Goal: Task Accomplishment & Management: Use online tool/utility

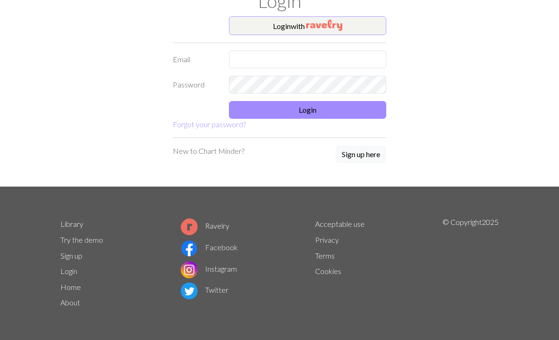
click at [335, 24] on img "button" at bounding box center [324, 25] width 36 height 11
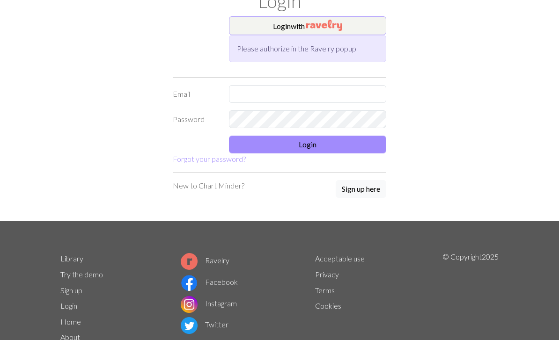
scroll to position [29, 0]
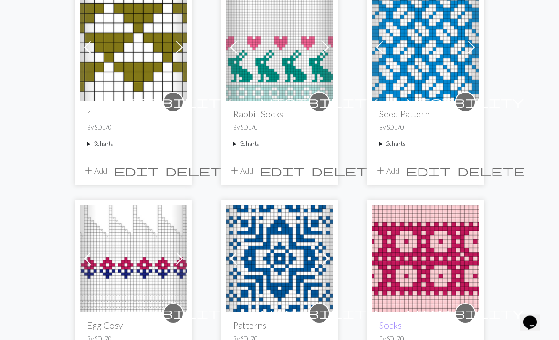
scroll to position [323, 0]
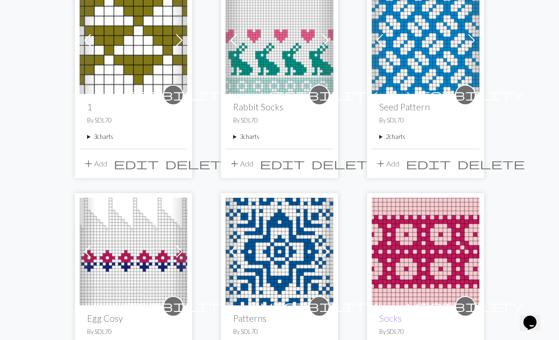
click at [176, 251] on span at bounding box center [179, 251] width 15 height 15
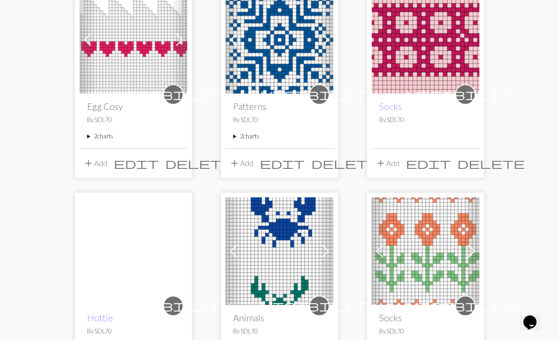
scroll to position [535, 0]
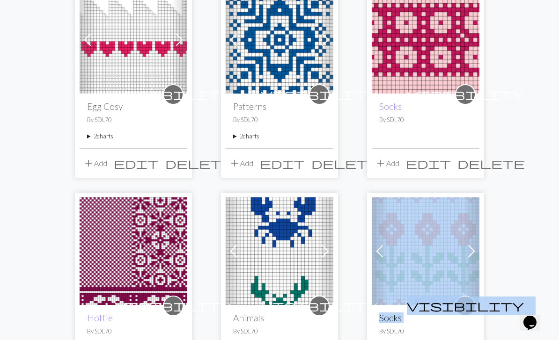
click at [510, 178] on div "Previous Next visibility Mug Cosy By SDL70 4 charts Mug Cosy delete Sheep delet…" at bounding box center [279, 176] width 559 height 1253
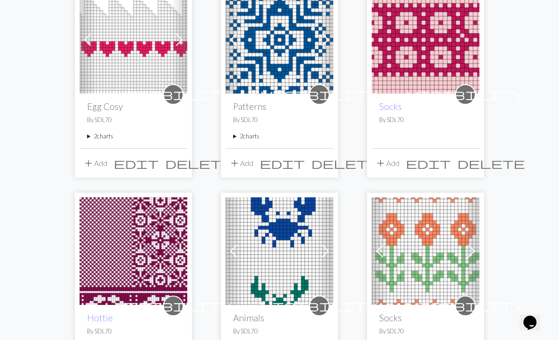
click at [467, 252] on span at bounding box center [471, 251] width 15 height 15
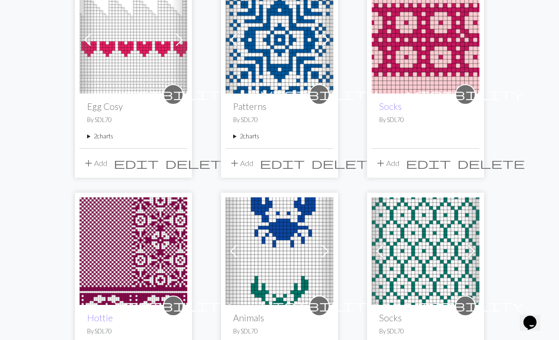
click at [469, 251] on span at bounding box center [471, 251] width 15 height 15
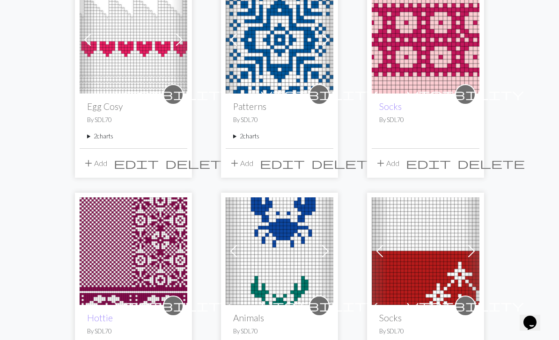
click at [469, 254] on span at bounding box center [471, 251] width 15 height 15
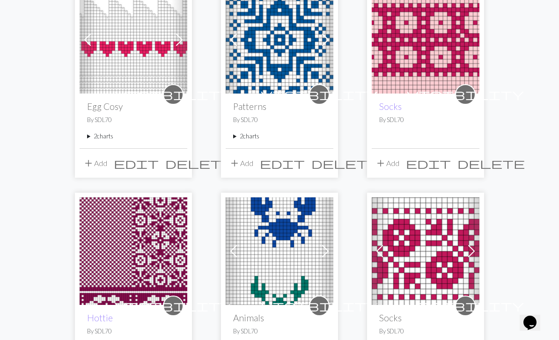
click at [467, 253] on span at bounding box center [471, 251] width 15 height 15
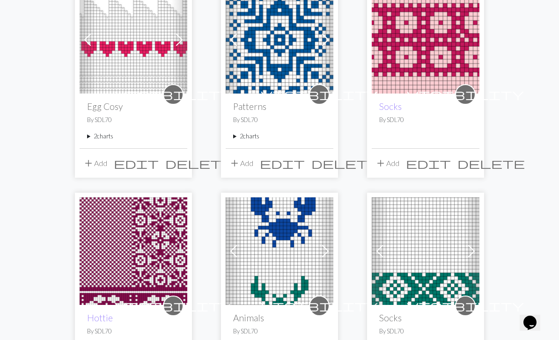
click at [469, 254] on span at bounding box center [471, 251] width 15 height 15
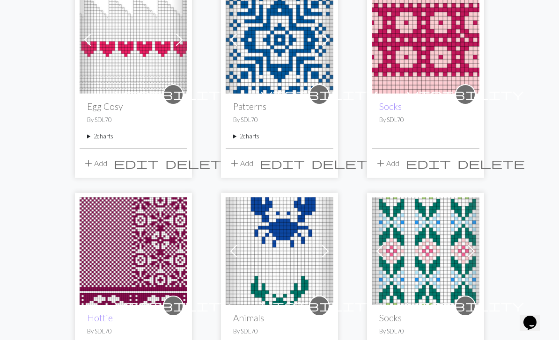
click at [470, 254] on span at bounding box center [471, 251] width 15 height 15
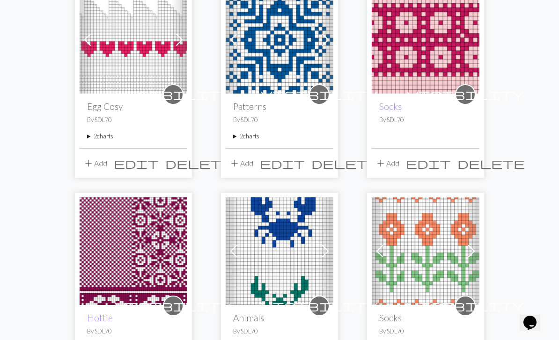
click at [383, 254] on span at bounding box center [379, 251] width 15 height 15
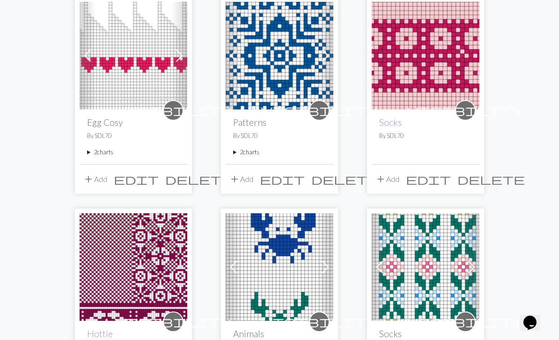
scroll to position [514, 0]
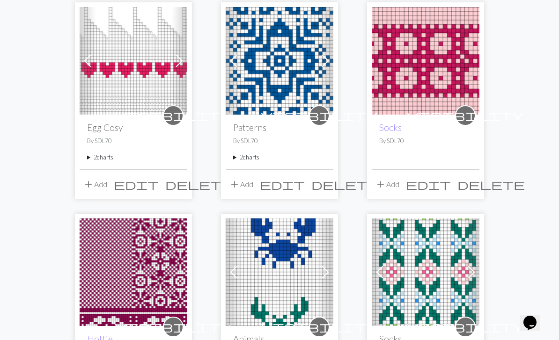
click at [441, 282] on img at bounding box center [426, 273] width 108 height 108
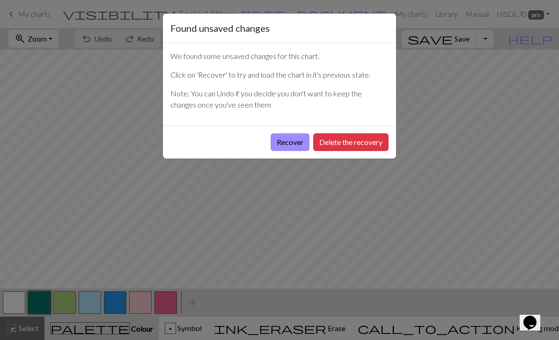
click at [513, 104] on div "Found unsaved changes We found some unsaved changes for this chart. Click on 'R…" at bounding box center [279, 170] width 559 height 340
click at [364, 131] on div "Recover Delete the recovery" at bounding box center [279, 141] width 233 height 33
click at [362, 141] on button "Delete the recovery" at bounding box center [350, 142] width 75 height 18
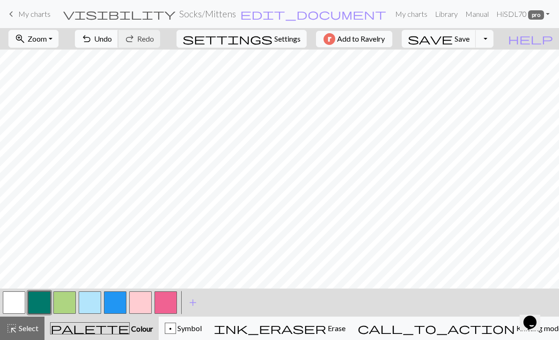
click at [112, 38] on span "Undo" at bounding box center [103, 38] width 18 height 9
click at [112, 37] on span "Undo" at bounding box center [103, 38] width 18 height 9
click at [112, 34] on span "Undo" at bounding box center [103, 38] width 18 height 9
